Goal: Information Seeking & Learning: Learn about a topic

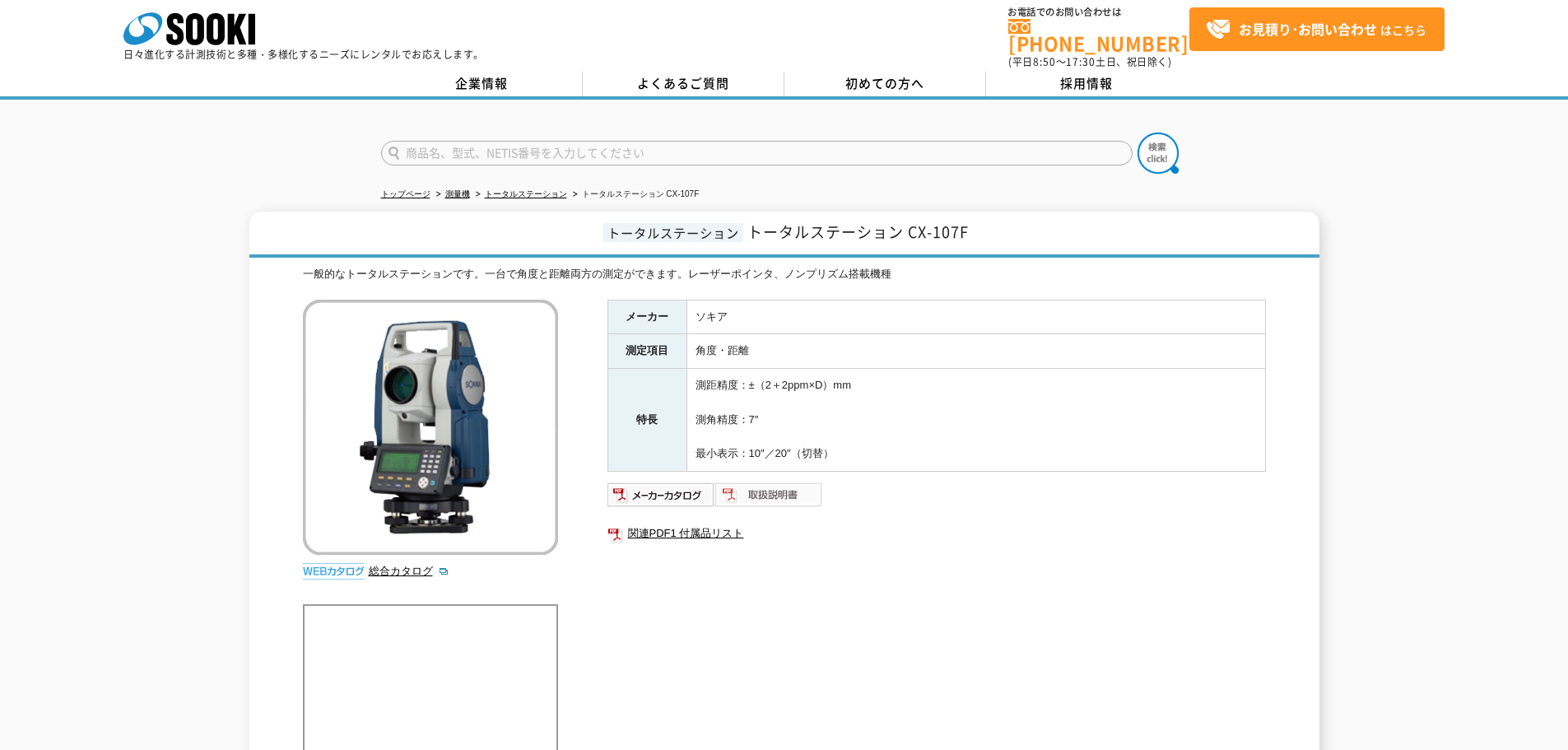
click at [760, 482] on img at bounding box center [769, 495] width 108 height 26
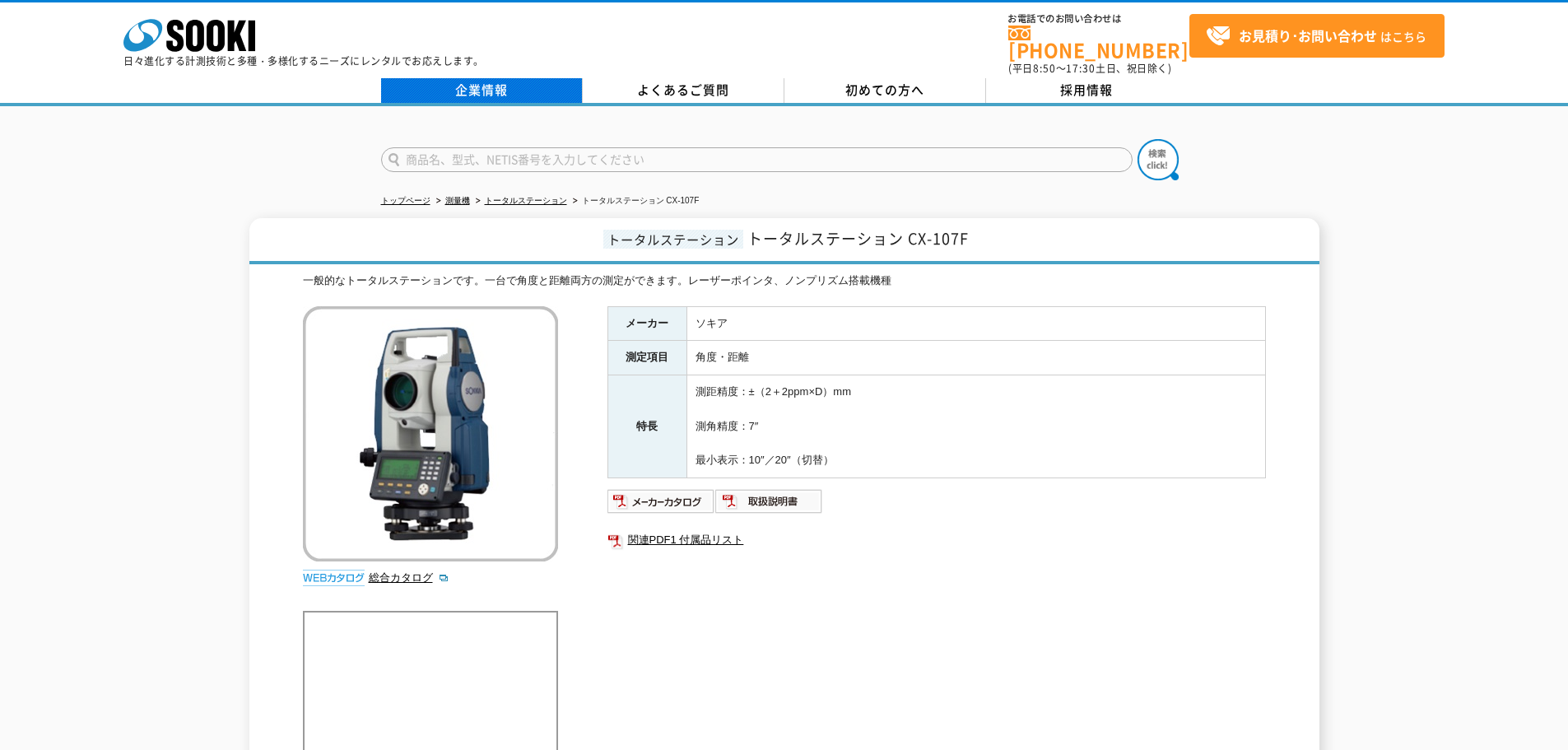
click at [563, 78] on link "企業情報" at bounding box center [482, 90] width 201 height 24
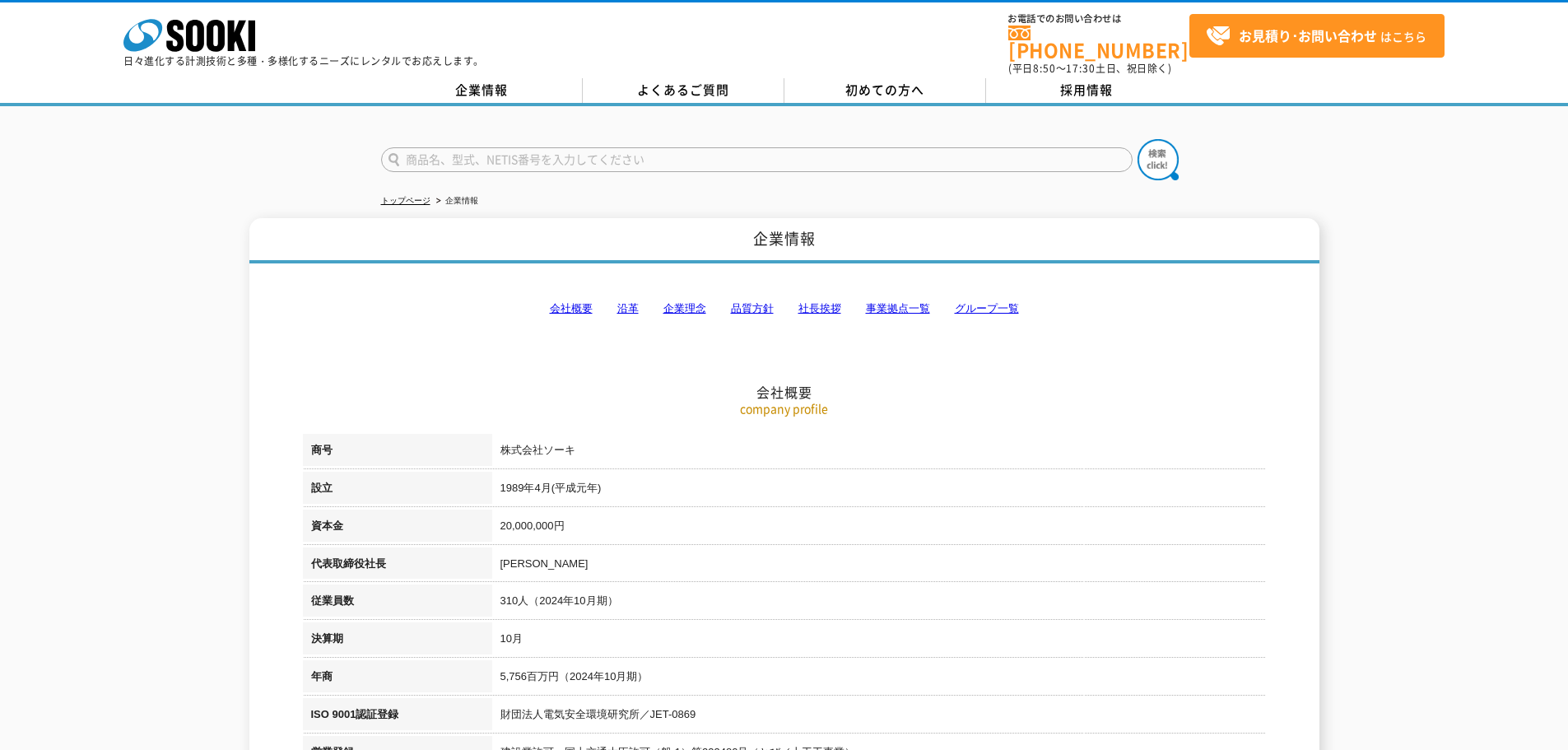
drag, startPoint x: 670, startPoint y: 108, endPoint x: 669, endPoint y: 117, distance: 9.1
